Goal: Information Seeking & Learning: Check status

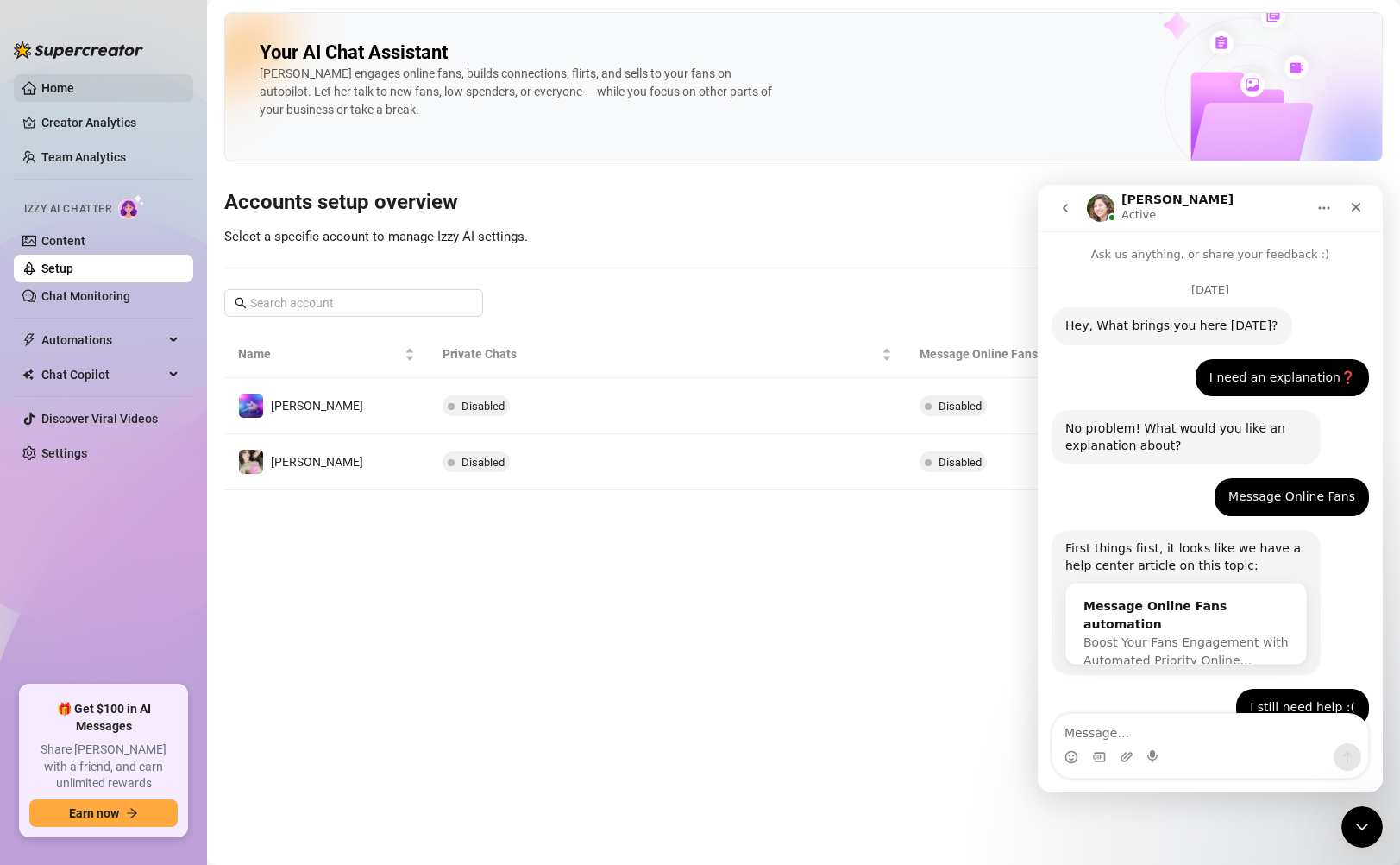
scroll to position [1233, 0]
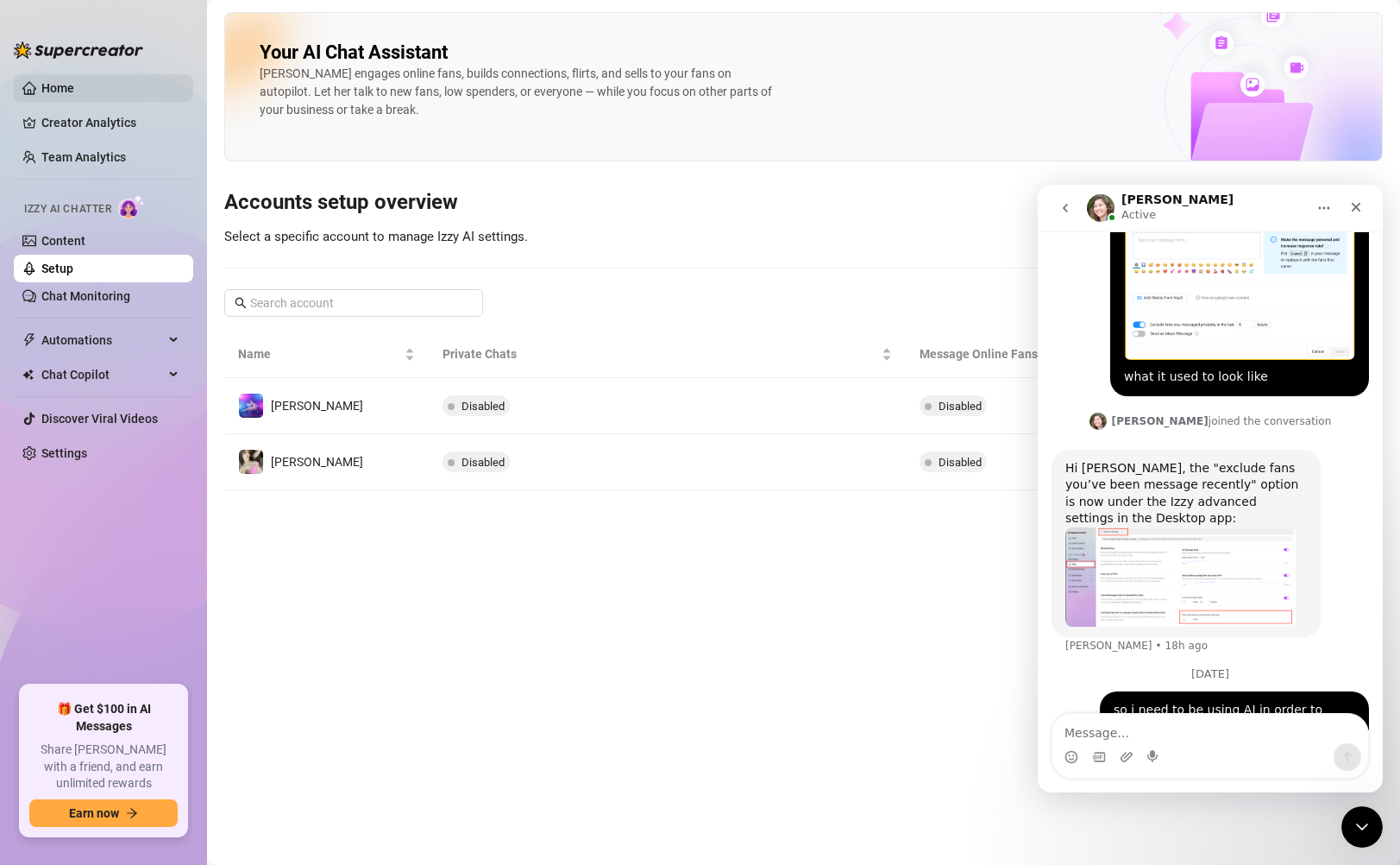
click at [66, 82] on link "Home" at bounding box center [58, 88] width 33 height 14
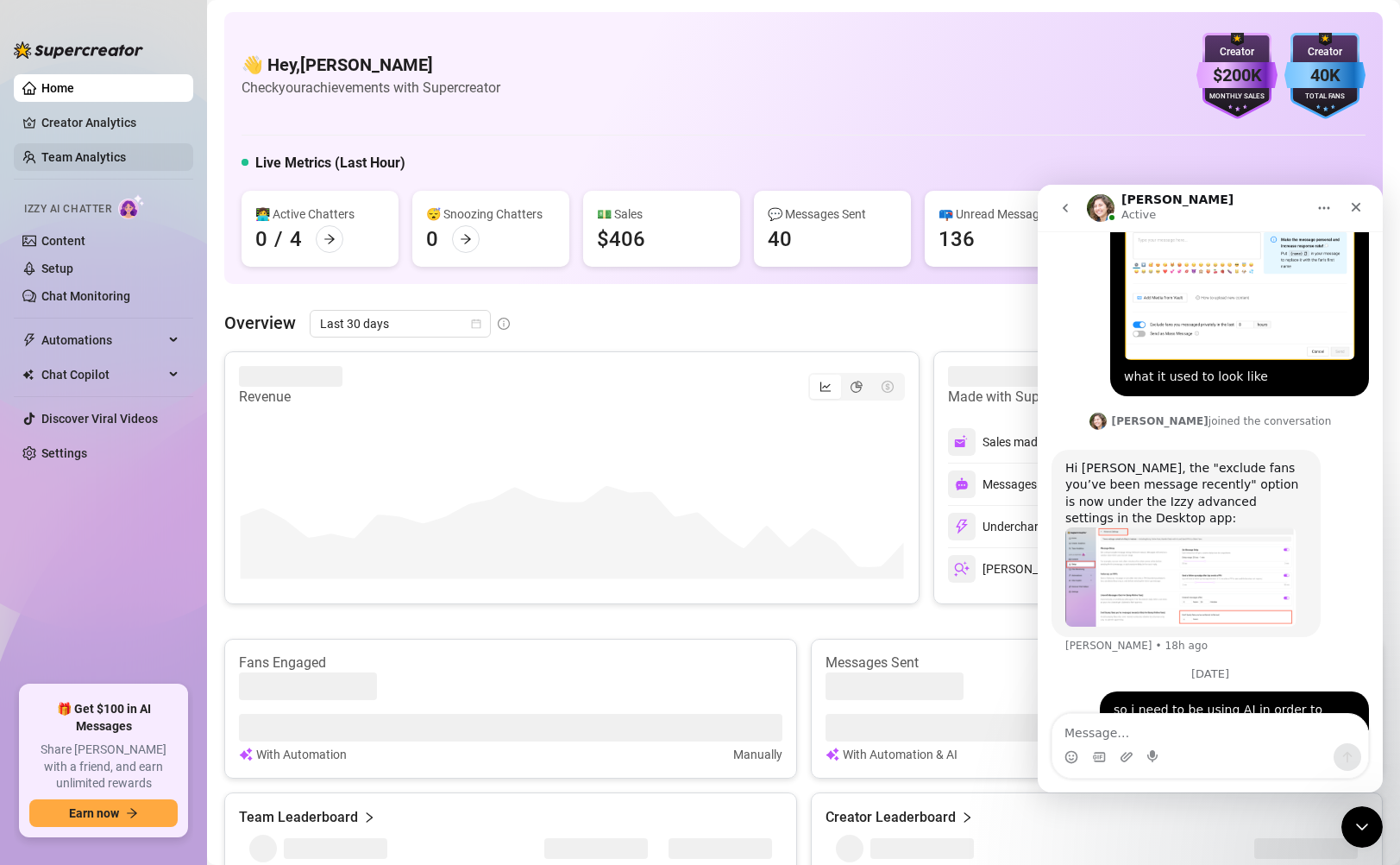
click at [81, 150] on link "Team Analytics" at bounding box center [84, 158] width 84 height 14
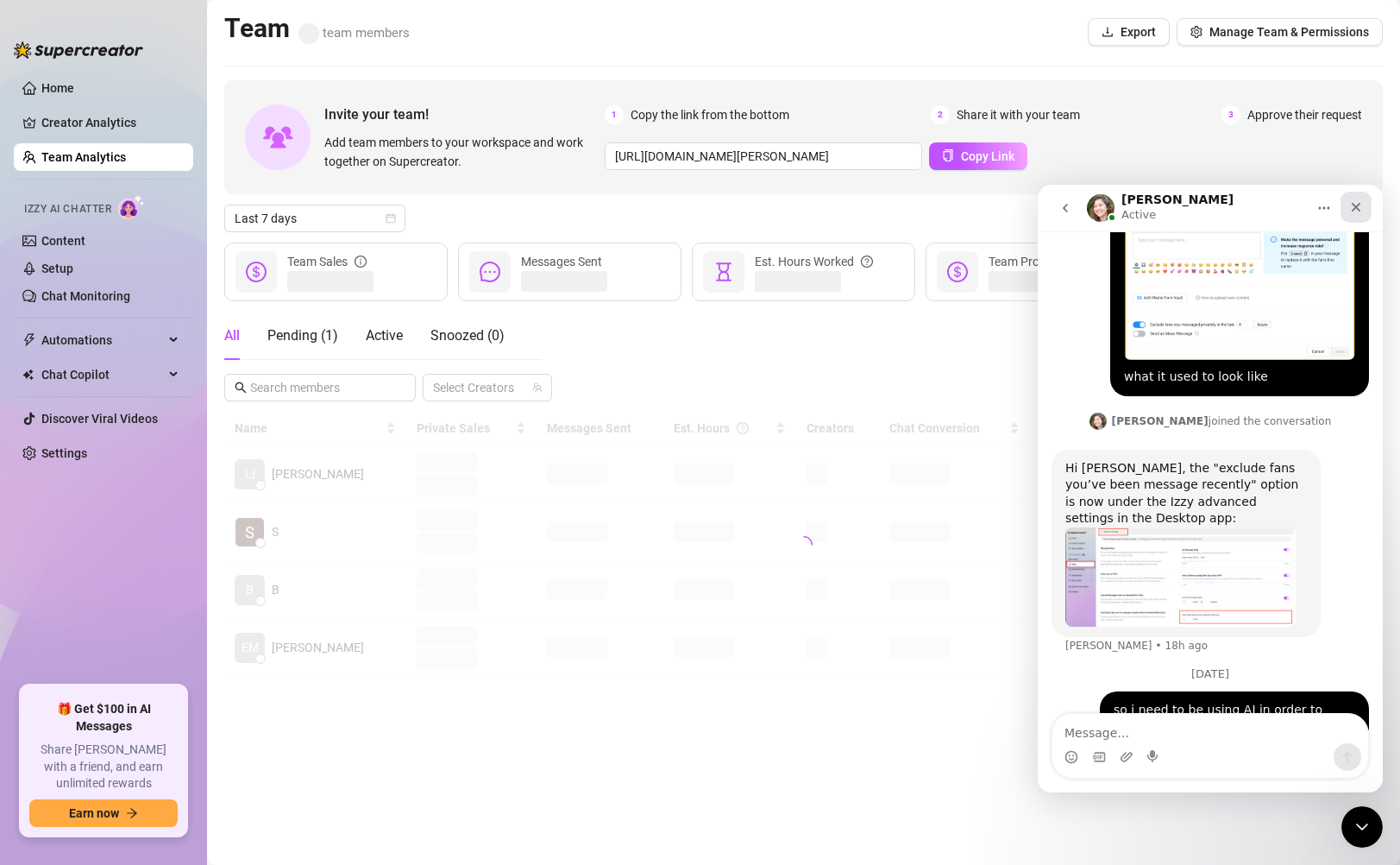
click at [1364, 209] on div "Close" at bounding box center [1356, 206] width 31 height 31
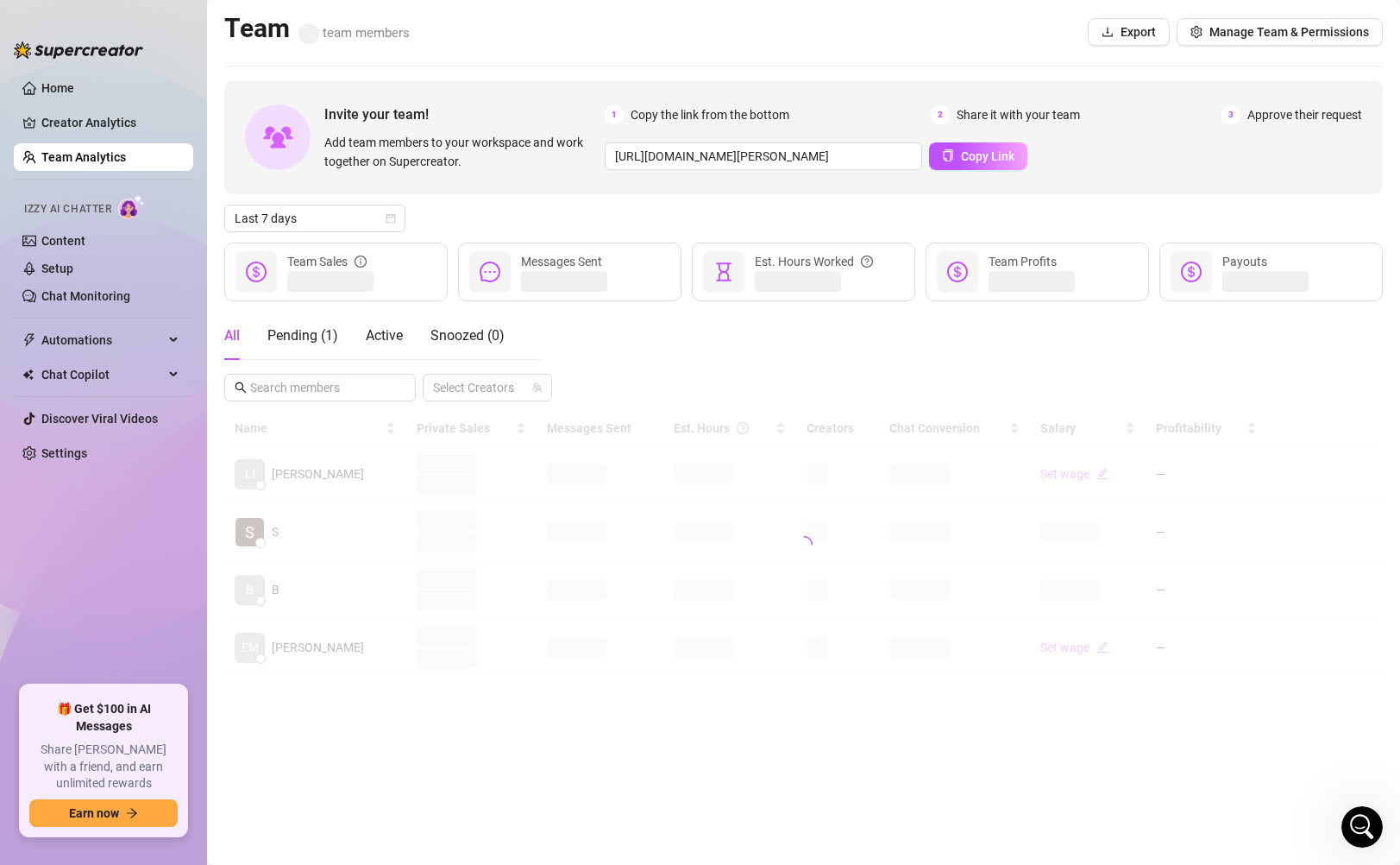
scroll to position [1233, 0]
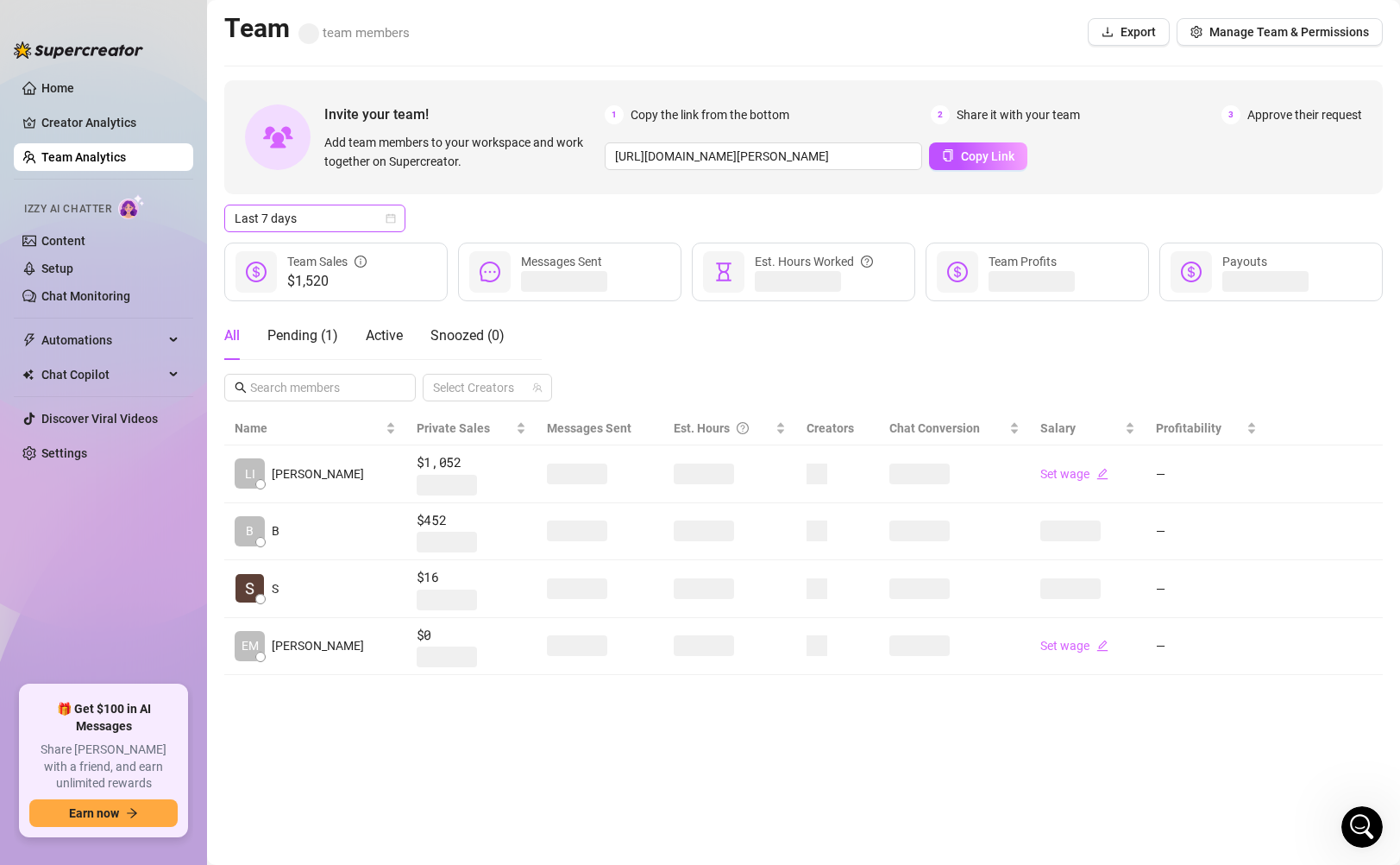
click at [305, 228] on span "Last 7 days" at bounding box center [315, 218] width 160 height 26
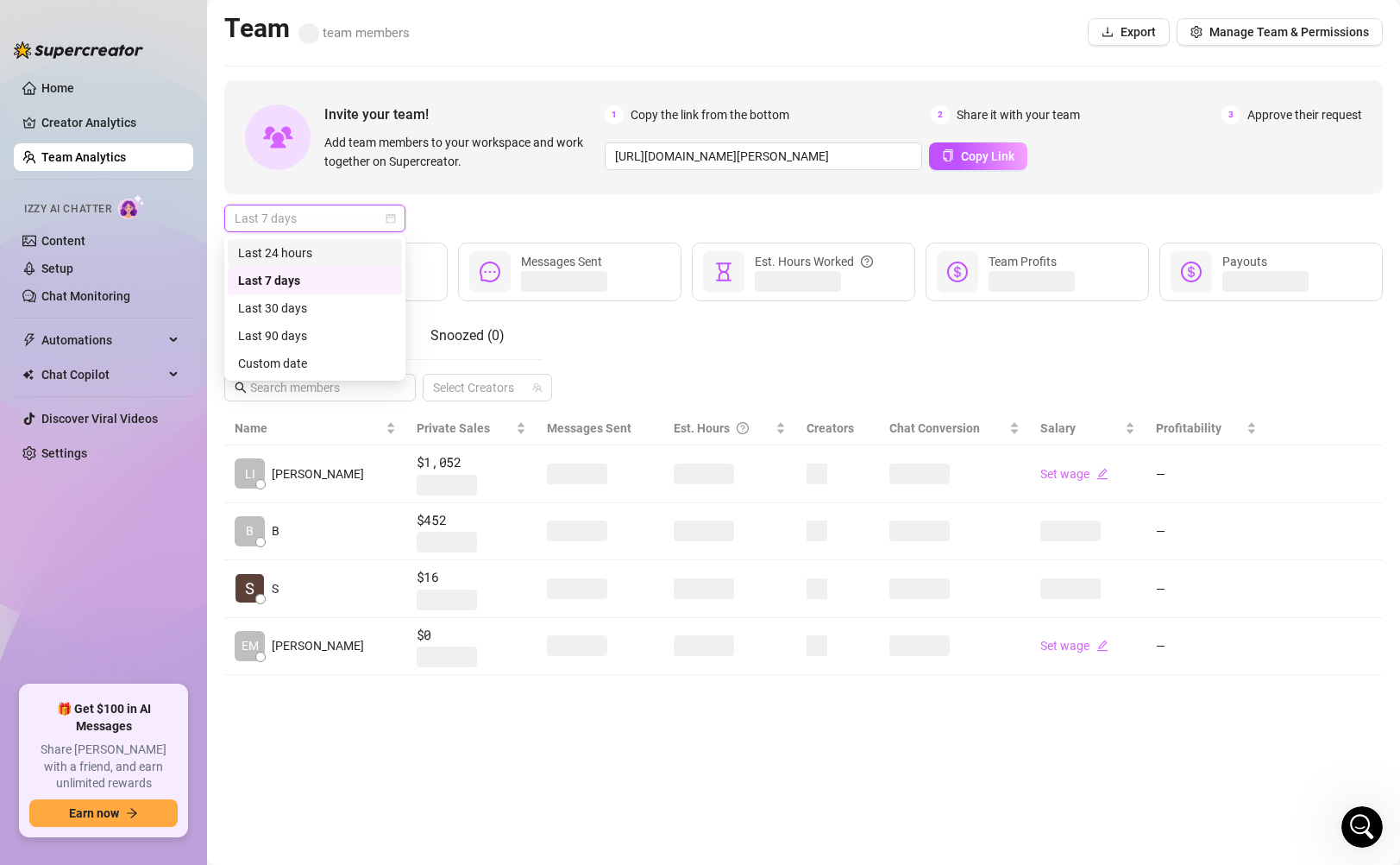
click at [302, 254] on div "Last 24 hours" at bounding box center [315, 252] width 154 height 19
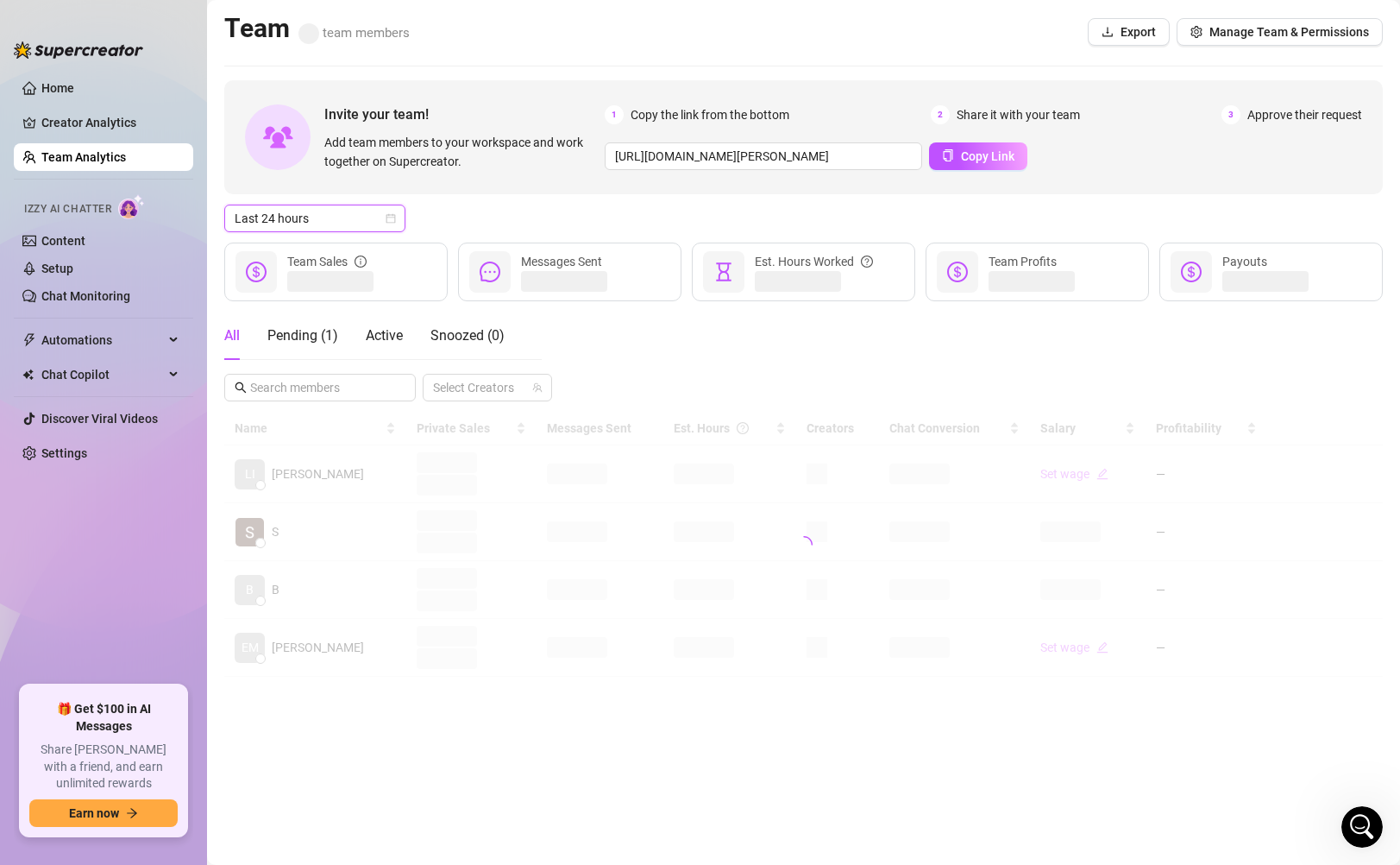
click at [599, 372] on div "All Pending ( 1 ) Active Snoozed ( 0 ) Select Creators" at bounding box center [803, 356] width 1158 height 90
